Goal: Task Accomplishment & Management: Complete application form

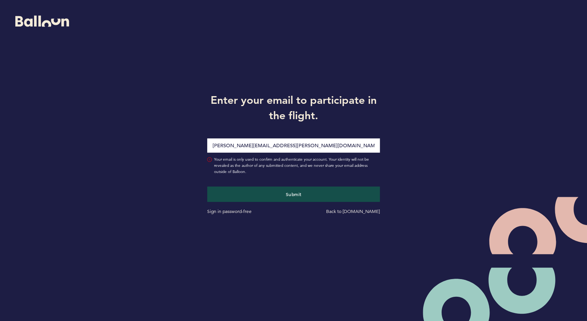
type input "[PERSON_NAME][EMAIL_ADDRESS][PERSON_NAME][DOMAIN_NAME]"
click at [207, 186] on button "Submit" at bounding box center [293, 193] width 173 height 15
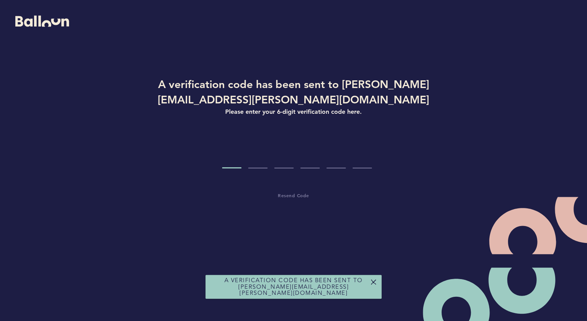
click at [233, 165] on input "Code digit 1" at bounding box center [231, 153] width 19 height 29
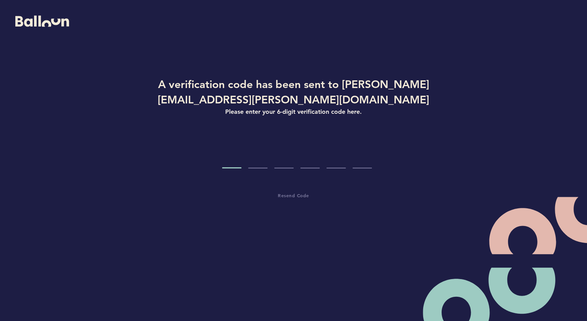
click at [230, 160] on input "Code digit 1" at bounding box center [231, 153] width 19 height 29
type input "8"
type input "1"
type input "0"
type input "7"
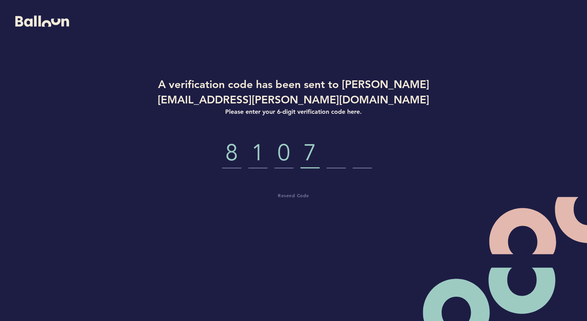
type input "8"
type input "0"
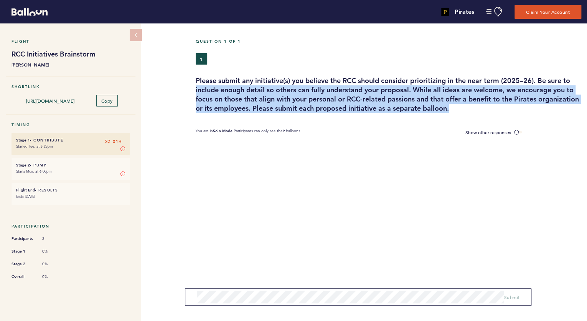
drag, startPoint x: 493, startPoint y: 109, endPoint x: 193, endPoint y: 84, distance: 301.2
click at [193, 84] on div "Please submit any initiative(s) you believe the RCC should consider prioritizin…" at bounding box center [388, 94] width 397 height 37
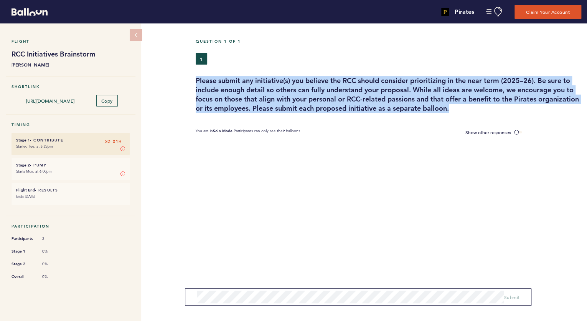
copy h3 "Please submit any initiative(s) you believe the RCC should consider prioritizin…"
